Goal: Transaction & Acquisition: Obtain resource

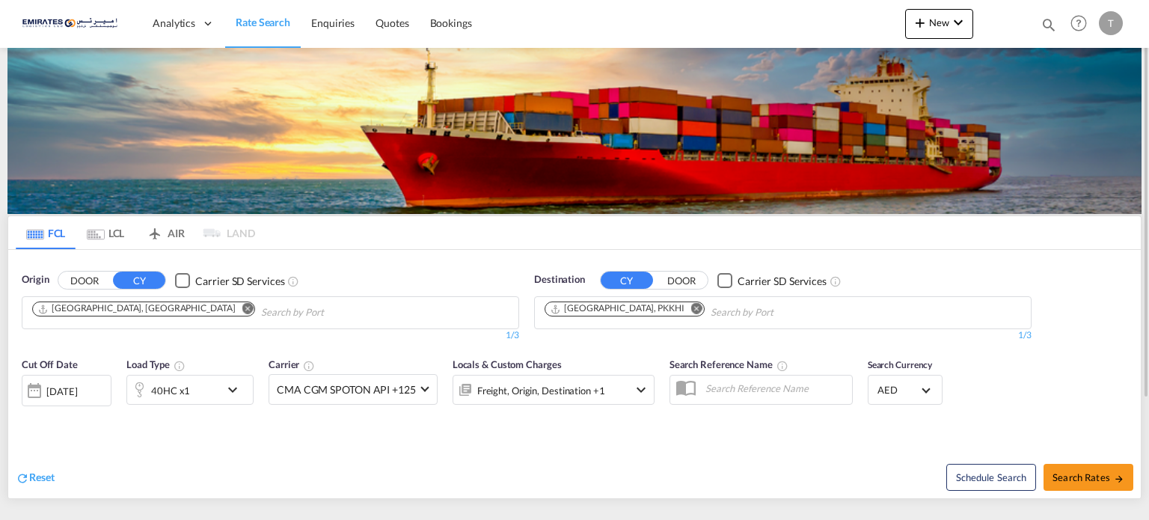
click at [691, 305] on md-icon "Remove" at bounding box center [696, 308] width 11 height 11
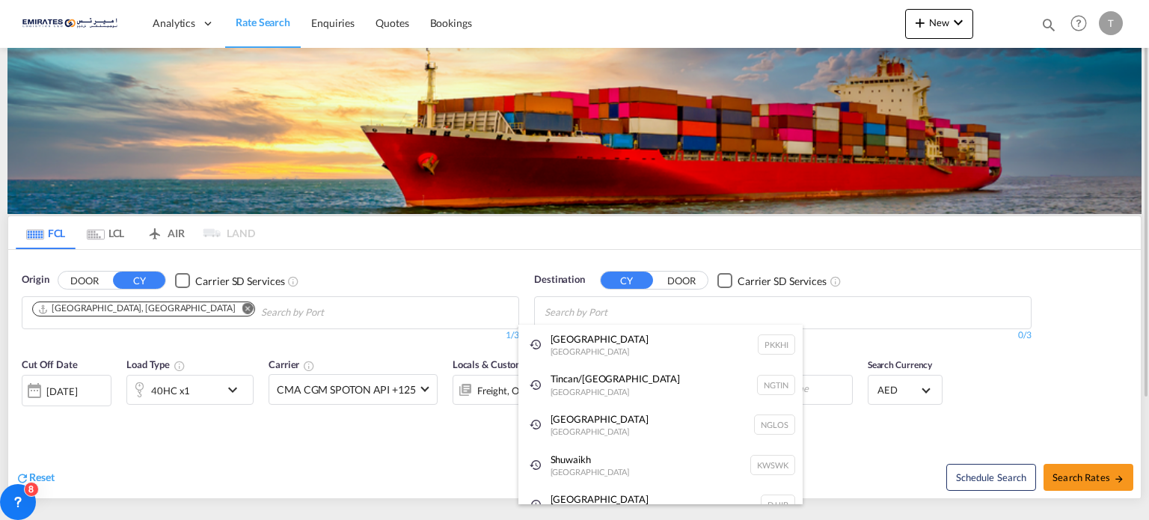
type input "k"
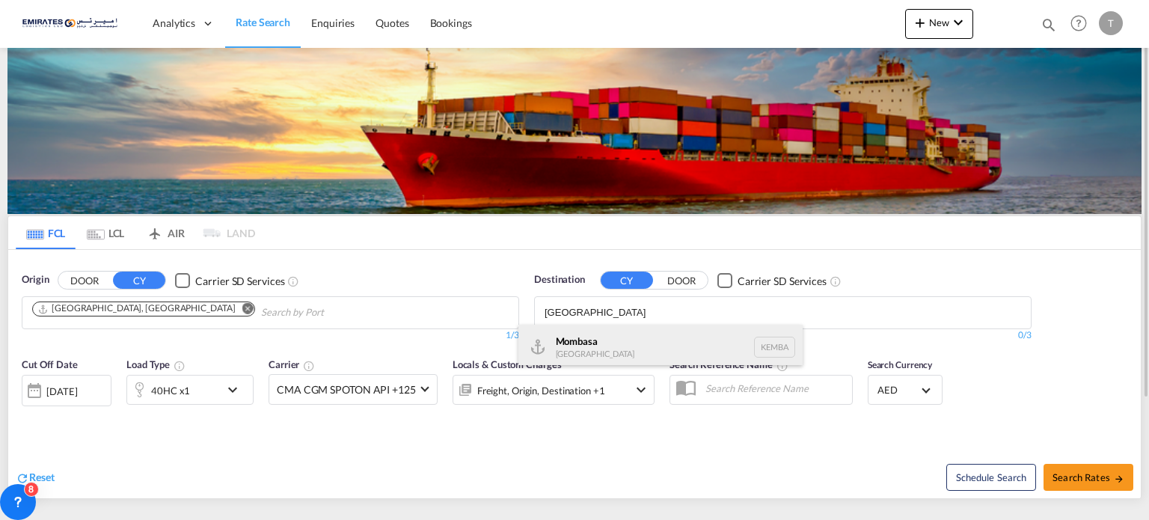
type input "[GEOGRAPHIC_DATA]"
click at [574, 334] on div "Mombasa [GEOGRAPHIC_DATA] [GEOGRAPHIC_DATA]" at bounding box center [661, 347] width 284 height 45
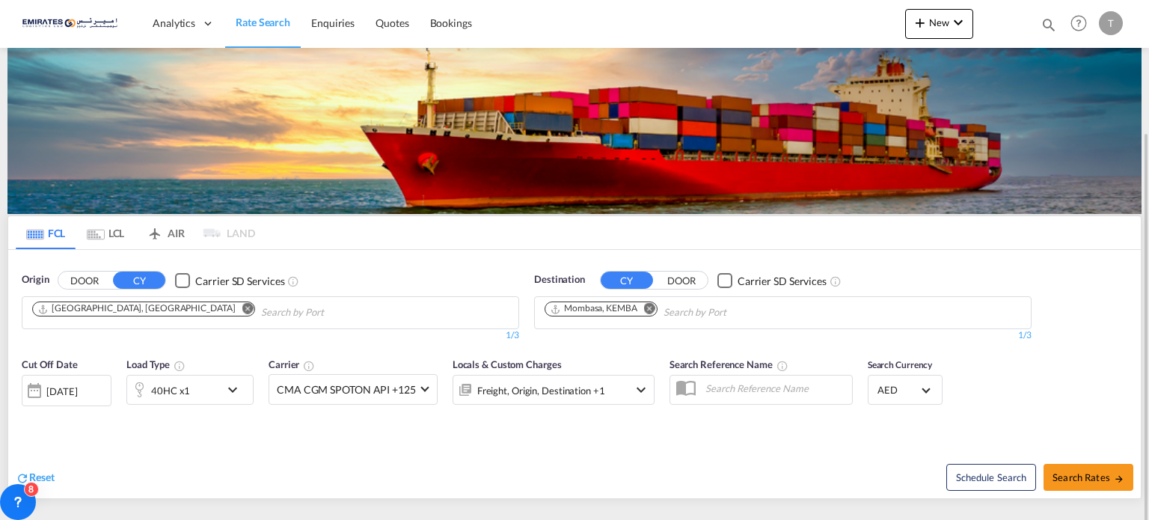
scroll to position [75, 0]
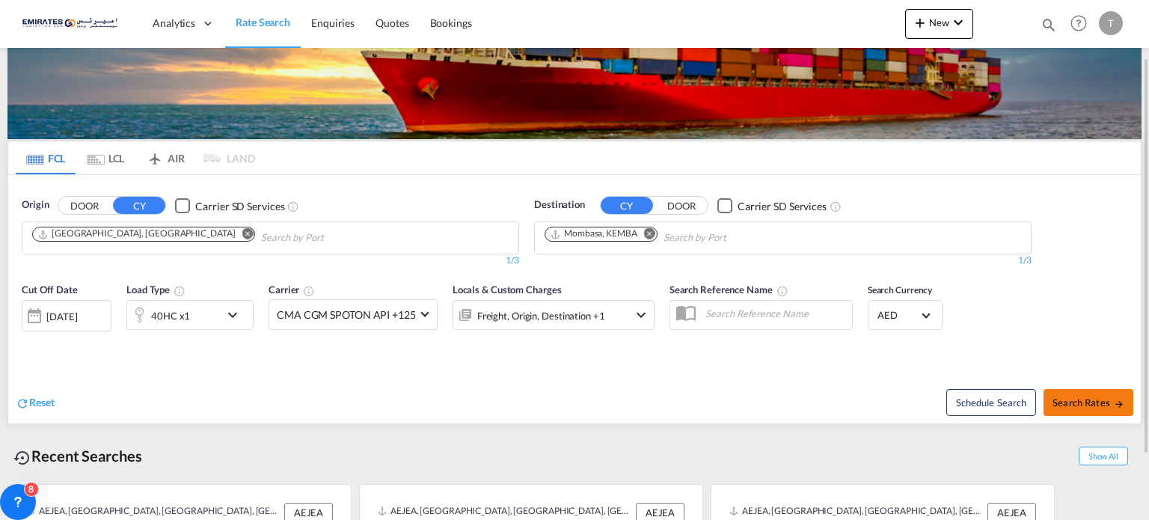
click at [1110, 399] on span "Search Rates" at bounding box center [1089, 403] width 72 height 12
type input "AEJEA to KEMBA / [DATE]"
